Goal: Information Seeking & Learning: Learn about a topic

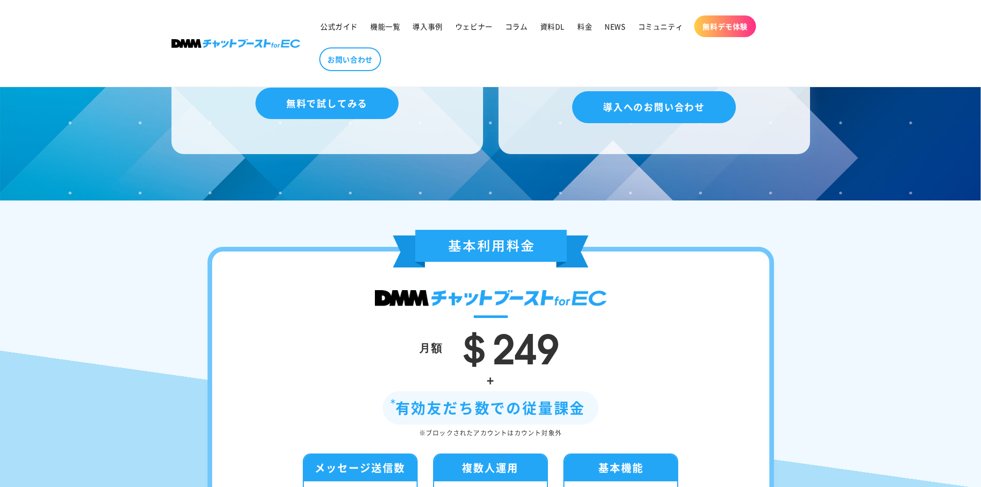
scroll to position [3227, 0]
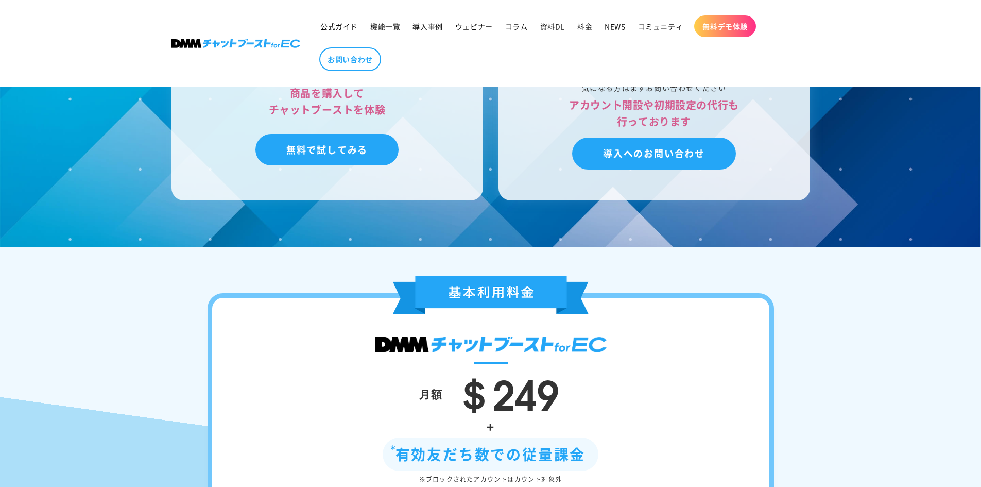
click at [390, 26] on span "機能一覧" at bounding box center [385, 26] width 30 height 9
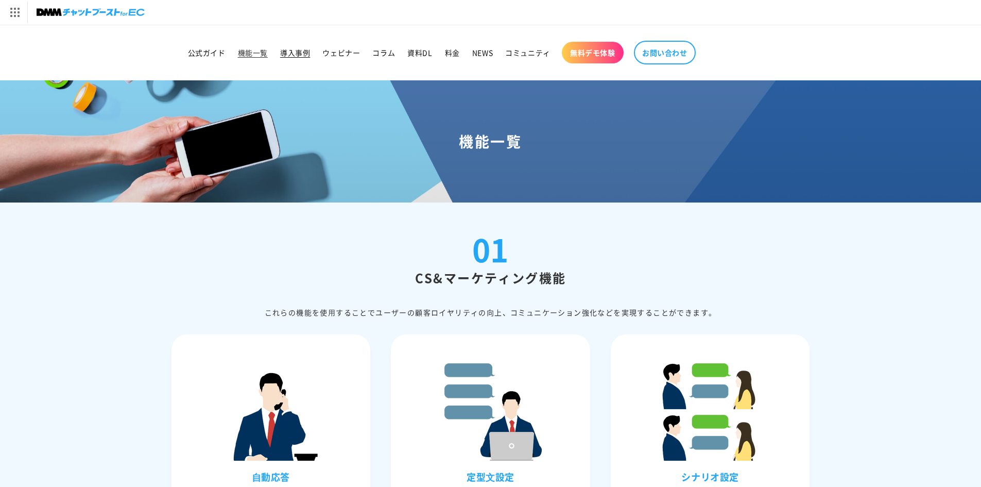
click at [299, 51] on span "導入事例" at bounding box center [295, 52] width 30 height 9
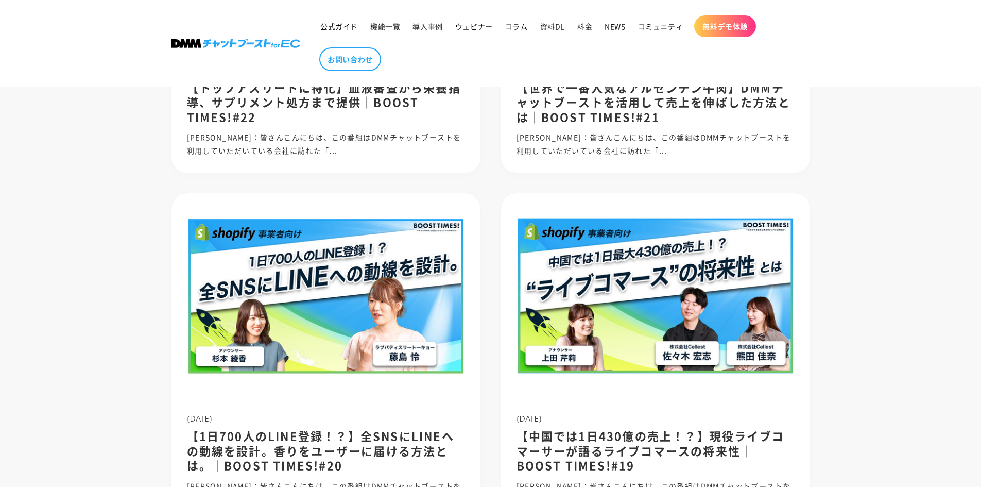
scroll to position [927, 0]
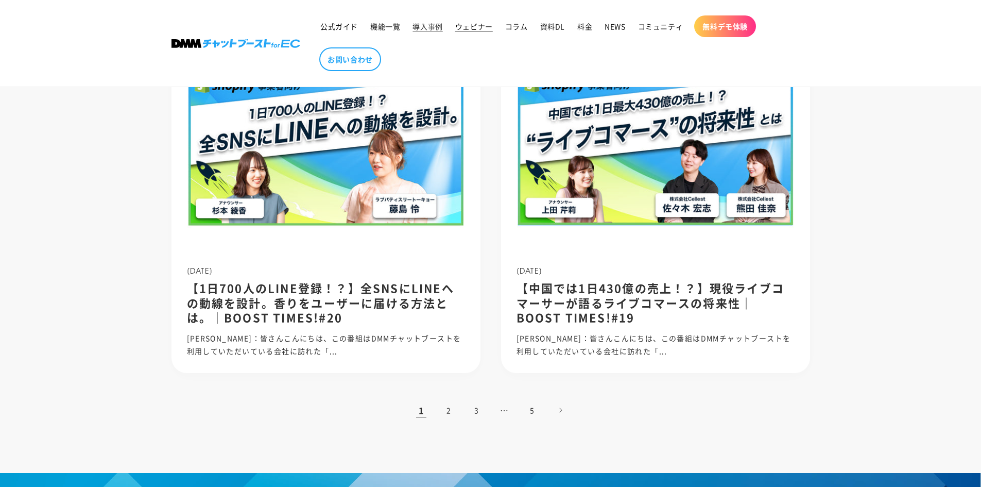
click at [465, 26] on span "ウェビナー" at bounding box center [474, 26] width 38 height 9
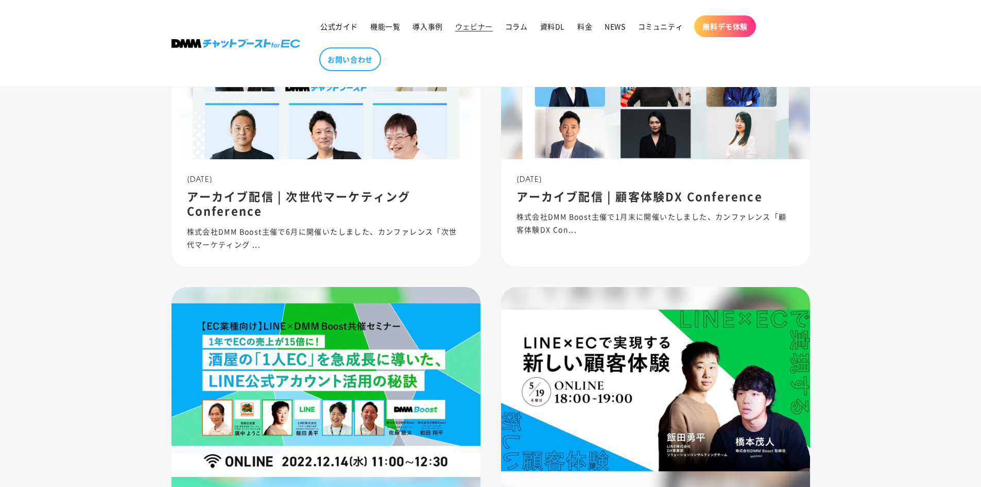
scroll to position [669, 0]
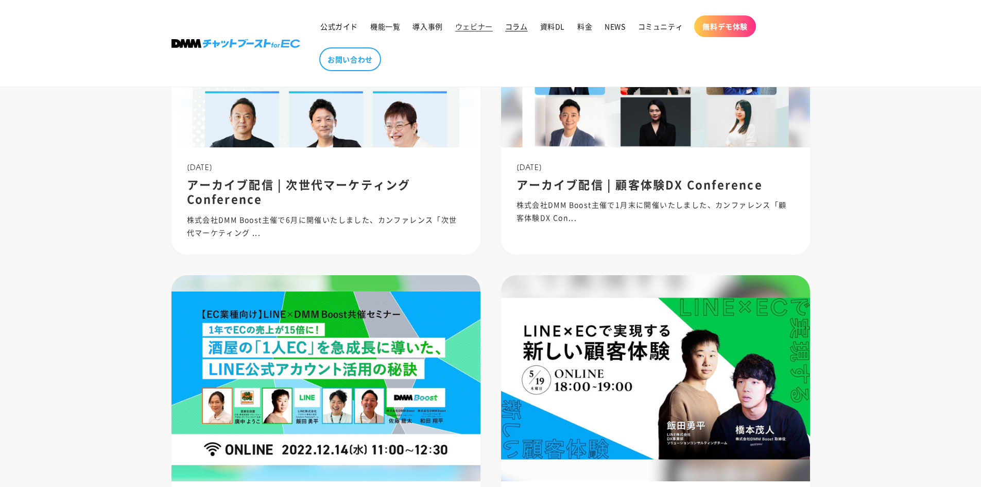
click at [514, 30] on span "コラム" at bounding box center [516, 26] width 23 height 9
